Goal: Task Accomplishment & Management: Manage account settings

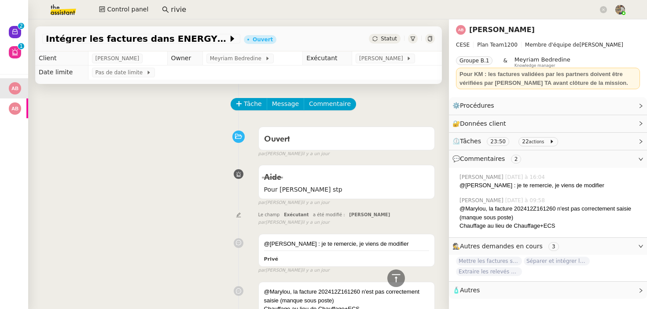
scroll to position [622, 0]
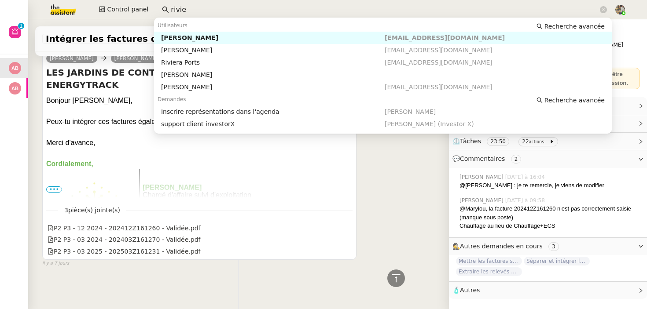
click at [192, 5] on input "rivie" at bounding box center [384, 10] width 427 height 12
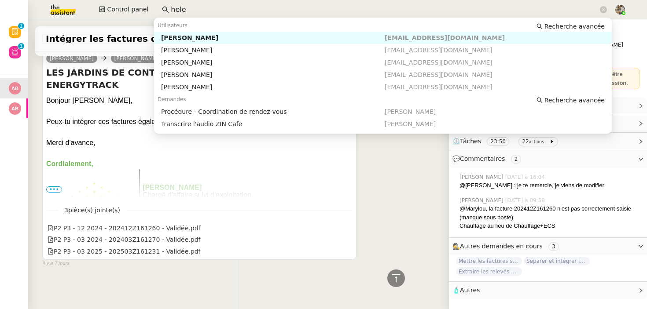
click at [195, 37] on div "Hélène Vernoux" at bounding box center [273, 38] width 224 height 8
type input "hele"
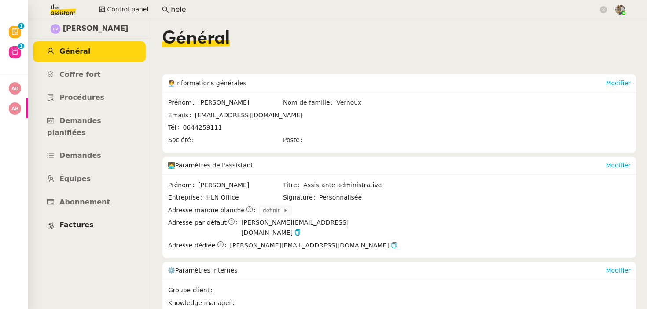
click at [78, 215] on link "Factures" at bounding box center [89, 225] width 113 height 21
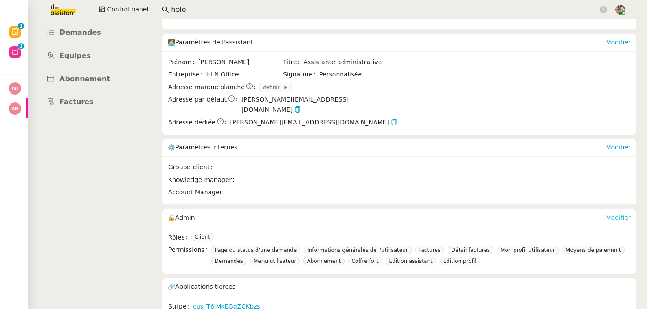
click at [628, 214] on link "Modifier" at bounding box center [618, 217] width 25 height 7
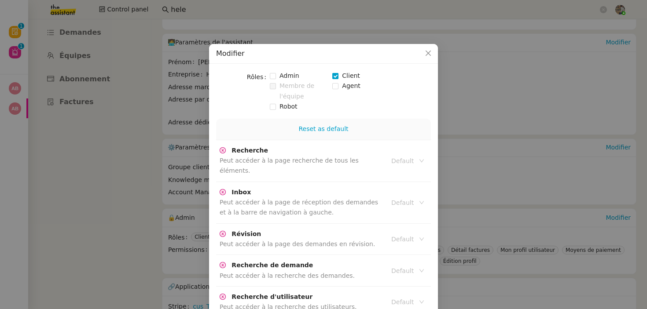
click at [337, 78] on span at bounding box center [335, 76] width 6 height 6
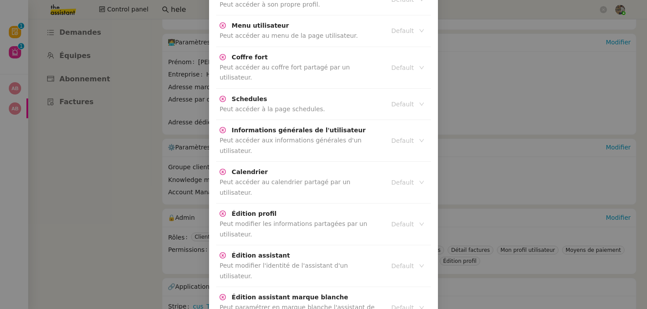
scroll to position [1975, 0]
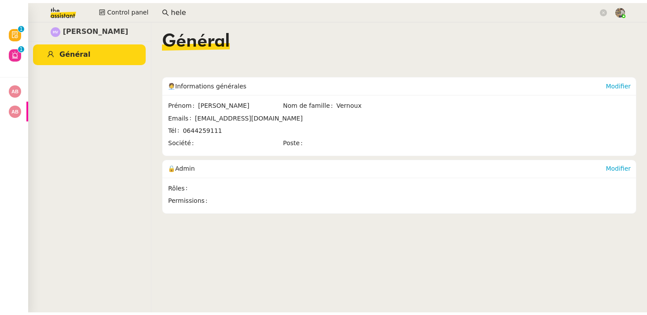
scroll to position [1931, 0]
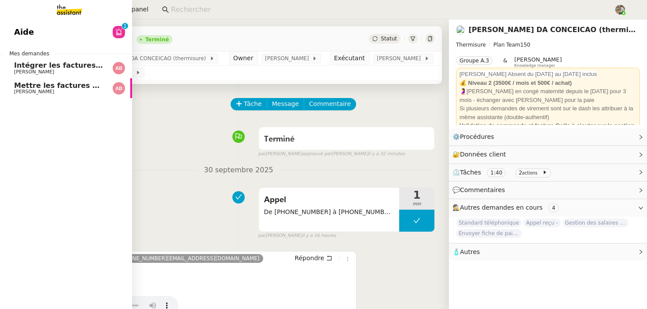
click at [28, 70] on span "[PERSON_NAME]" at bounding box center [34, 72] width 40 height 6
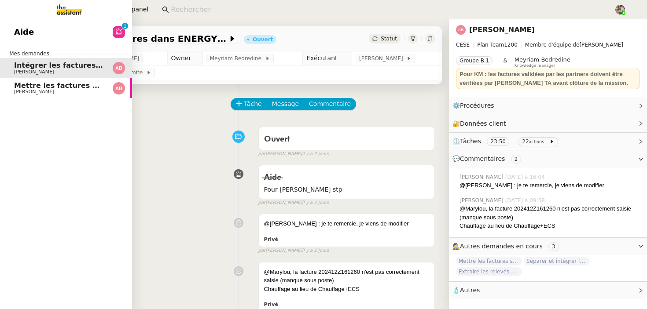
click at [37, 83] on span "Mettre les factures sur ENERGYTRACK" at bounding box center [89, 85] width 151 height 8
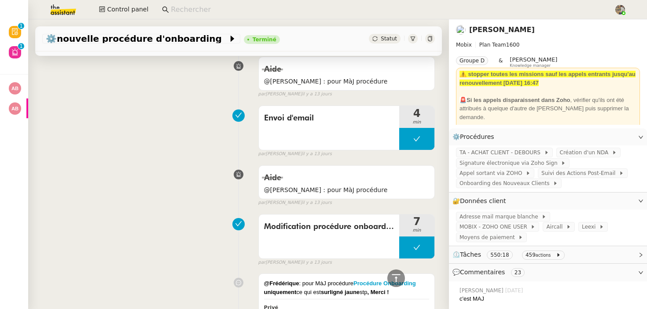
scroll to position [900, 0]
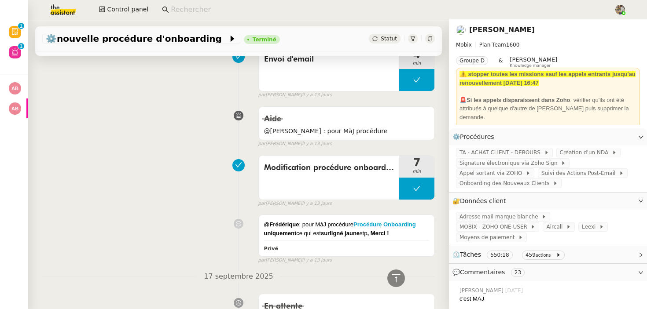
click at [577, 250] on span "⏲️ Tâches 550:18 459 actions" at bounding box center [540, 255] width 177 height 10
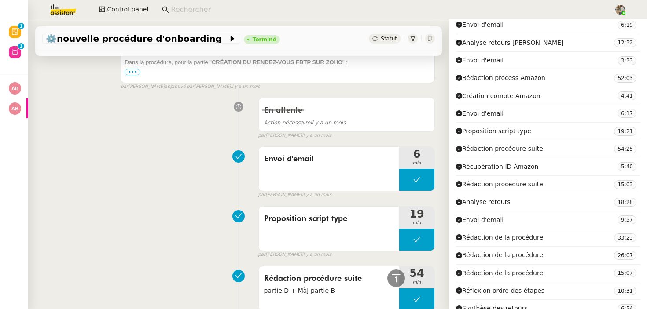
scroll to position [6926, 0]
